Goal: Task Accomplishment & Management: Manage account settings

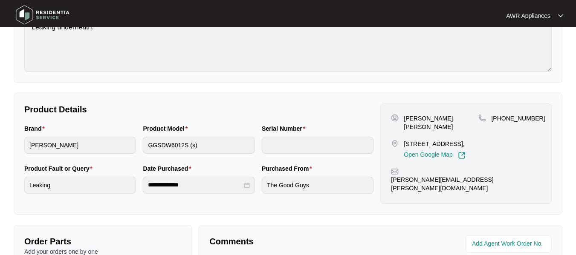
scroll to position [106, 0]
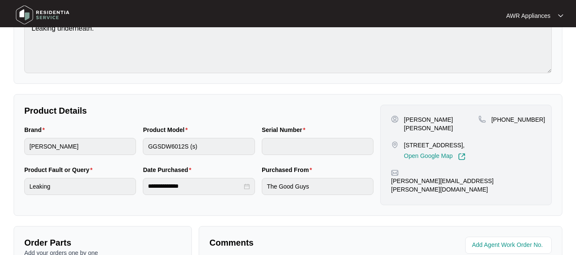
click at [23, 17] on img at bounding box center [43, 15] width 60 height 26
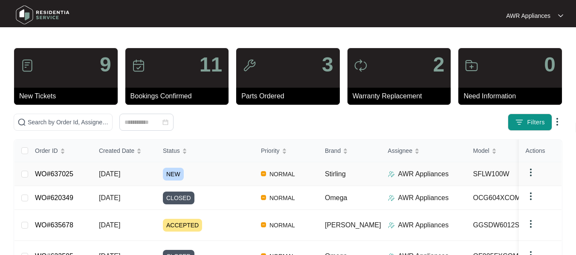
click at [119, 176] on span "[DATE]" at bounding box center [109, 173] width 21 height 7
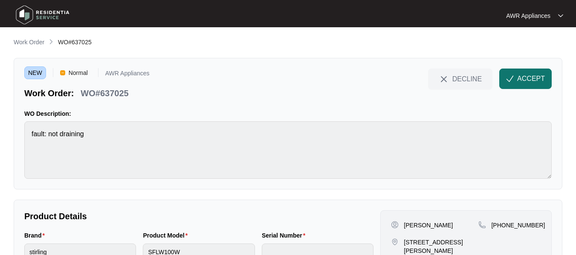
click at [516, 85] on button "ACCEPT" at bounding box center [525, 79] width 52 height 20
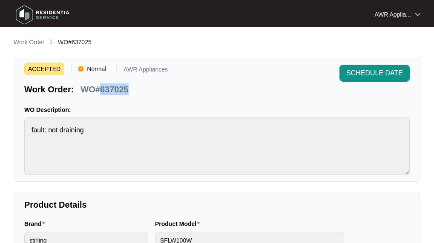
drag, startPoint x: 101, startPoint y: 90, endPoint x: 131, endPoint y: 90, distance: 29.8
click at [131, 90] on div "WO#637025" at bounding box center [104, 88] width 55 height 15
copy p "637025"
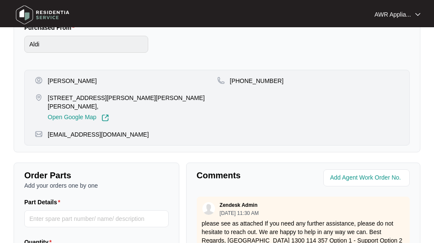
scroll to position [262, 0]
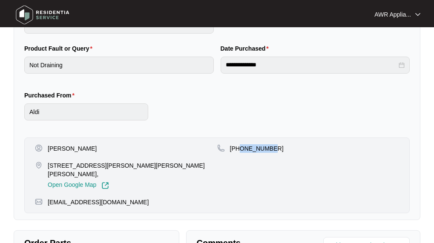
drag, startPoint x: 240, startPoint y: 150, endPoint x: 271, endPoint y: 149, distance: 30.7
click at [271, 149] on div "[PHONE_NUMBER]" at bounding box center [308, 148] width 182 height 9
copy p "405498415"
drag, startPoint x: 47, startPoint y: 194, endPoint x: 127, endPoint y: 196, distance: 80.5
click at [127, 198] on div "[EMAIL_ADDRESS][DOMAIN_NAME]" at bounding box center [217, 202] width 364 height 9
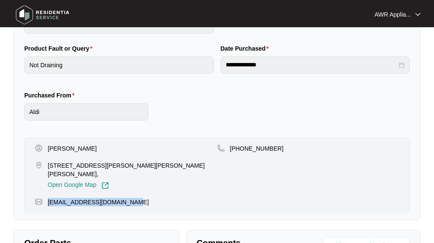
copy p "[EMAIL_ADDRESS][DOMAIN_NAME]"
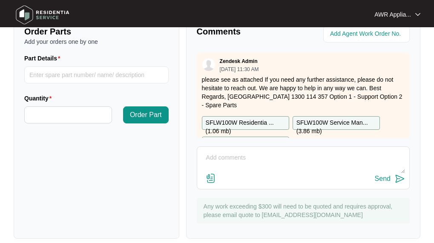
scroll to position [476, 0]
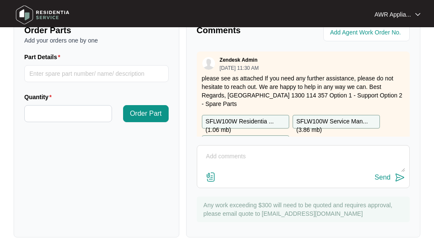
click at [234, 117] on p "SFLW100W Residentia ... ( 1.06 mb )" at bounding box center [246, 121] width 80 height 9
click at [326, 117] on p "SFLW100W Service Man... ( 3.86 mb )" at bounding box center [337, 121] width 80 height 9
drag, startPoint x: 326, startPoint y: 107, endPoint x: 299, endPoint y: 107, distance: 27.3
click at [326, 117] on p "SFLW100W Service Man... ( 3.86 mb )" at bounding box center [337, 121] width 80 height 9
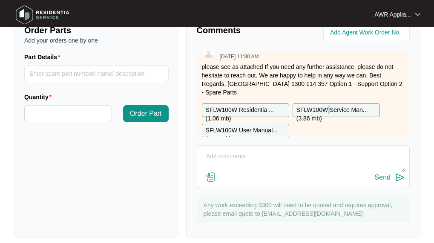
scroll to position [22, 0]
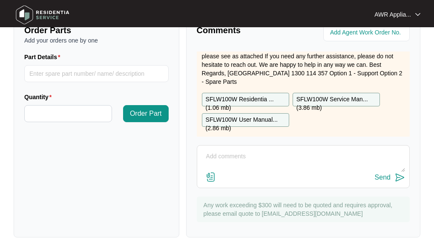
click at [237, 115] on p "SFLW100W User Manual... ( 2.86 mb )" at bounding box center [246, 119] width 80 height 9
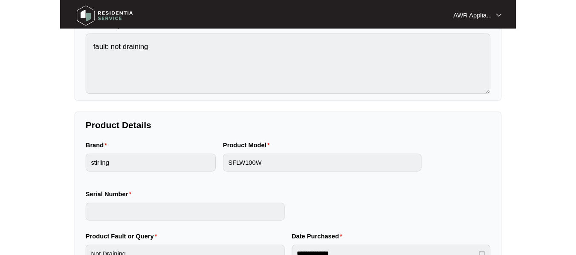
scroll to position [0, 0]
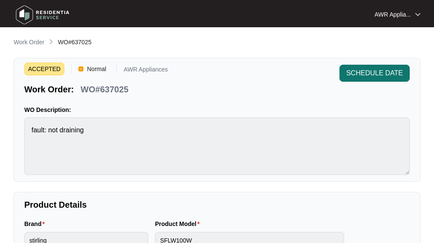
click at [383, 72] on span "SCHEDULE DATE" at bounding box center [374, 73] width 57 height 10
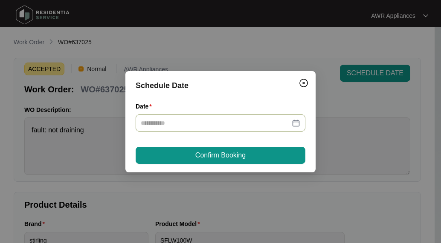
click at [185, 128] on div at bounding box center [221, 123] width 170 height 17
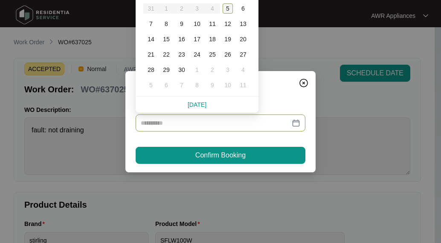
click at [229, 10] on div "5" at bounding box center [227, 8] width 10 height 10
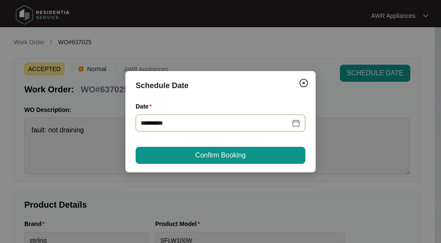
type input "**********"
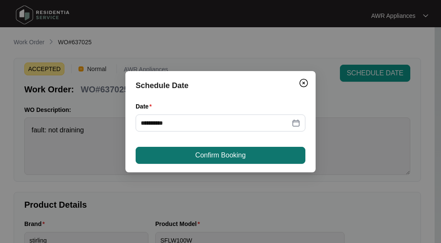
click at [220, 158] on span "Confirm Booking" at bounding box center [220, 155] width 50 height 10
